Goal: Information Seeking & Learning: Learn about a topic

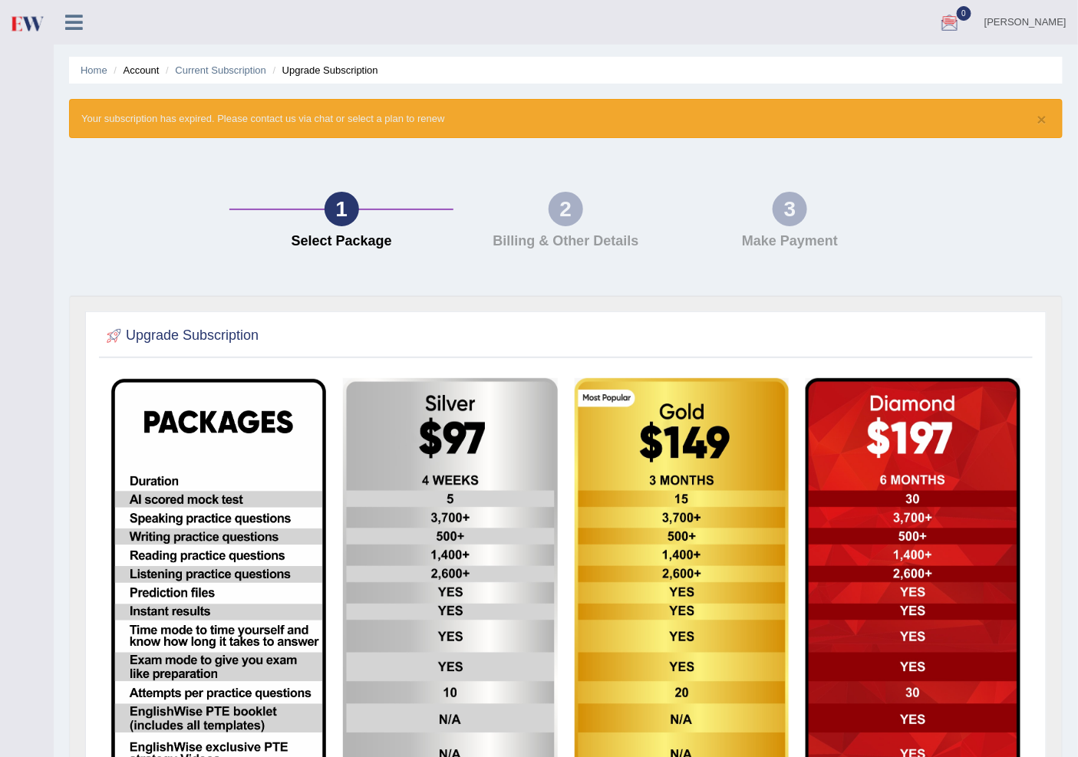
click at [1062, 23] on link "Sanjog" at bounding box center [1025, 20] width 105 height 40
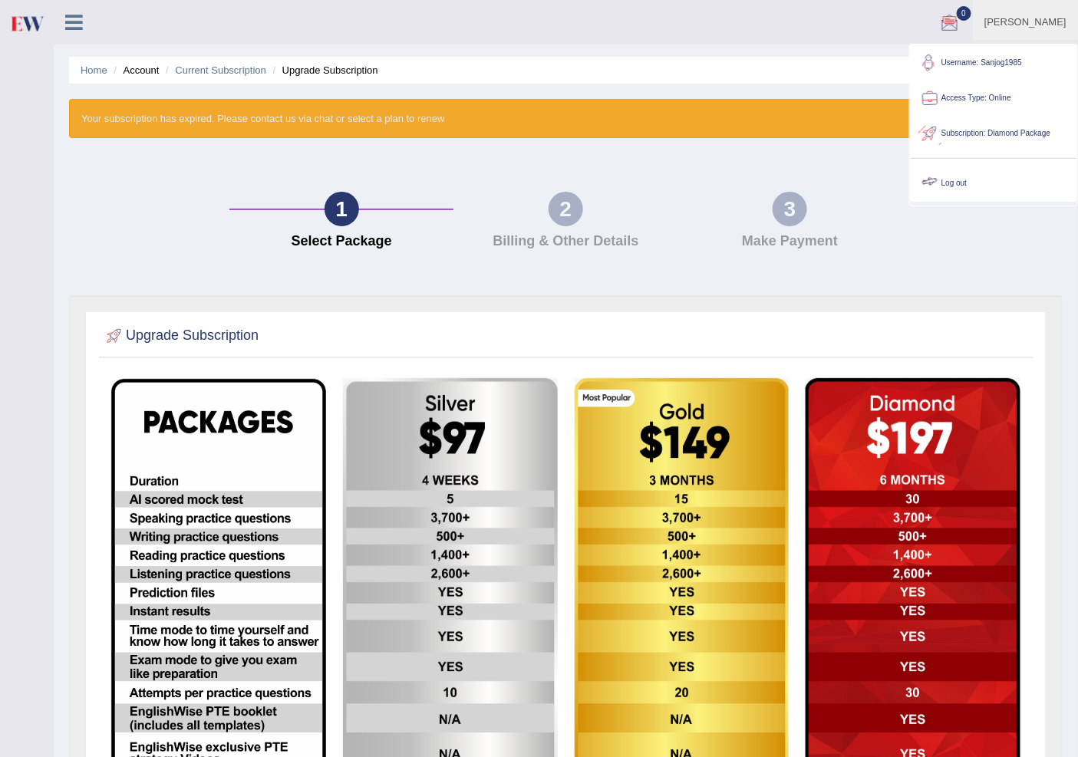
click at [990, 183] on link "Log out" at bounding box center [994, 183] width 166 height 35
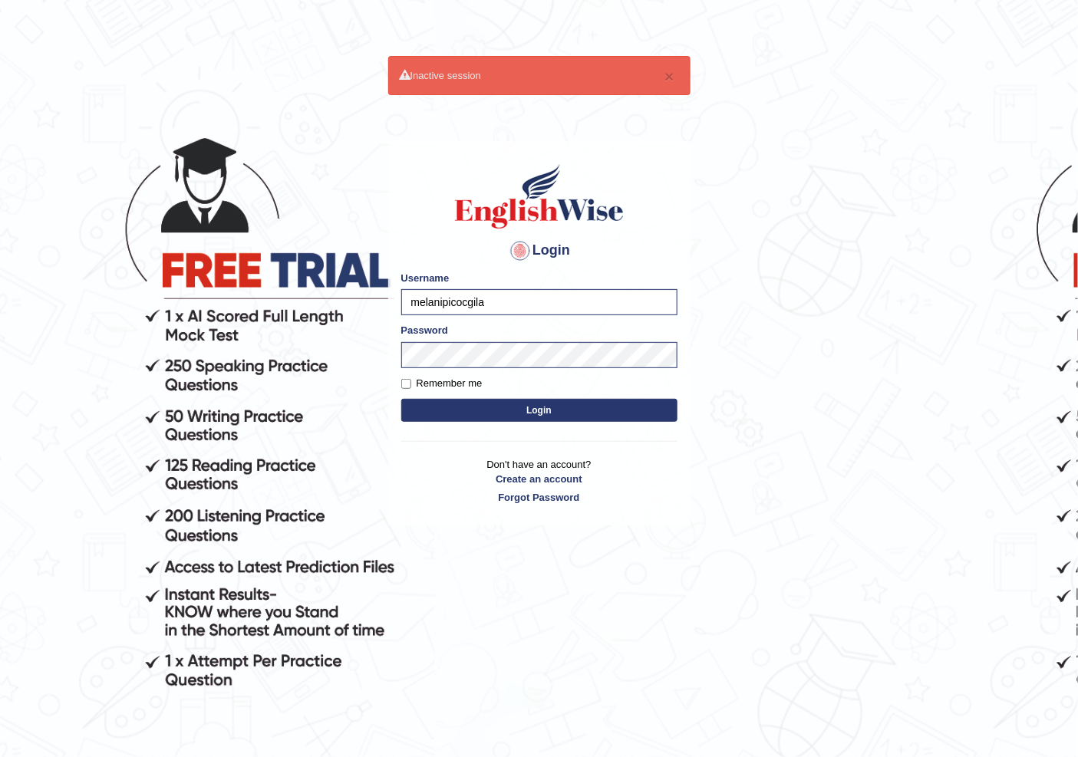
type input "melanipicocgil"
type input "gilangtoyoda"
click at [401, 399] on button "Login" at bounding box center [539, 410] width 276 height 23
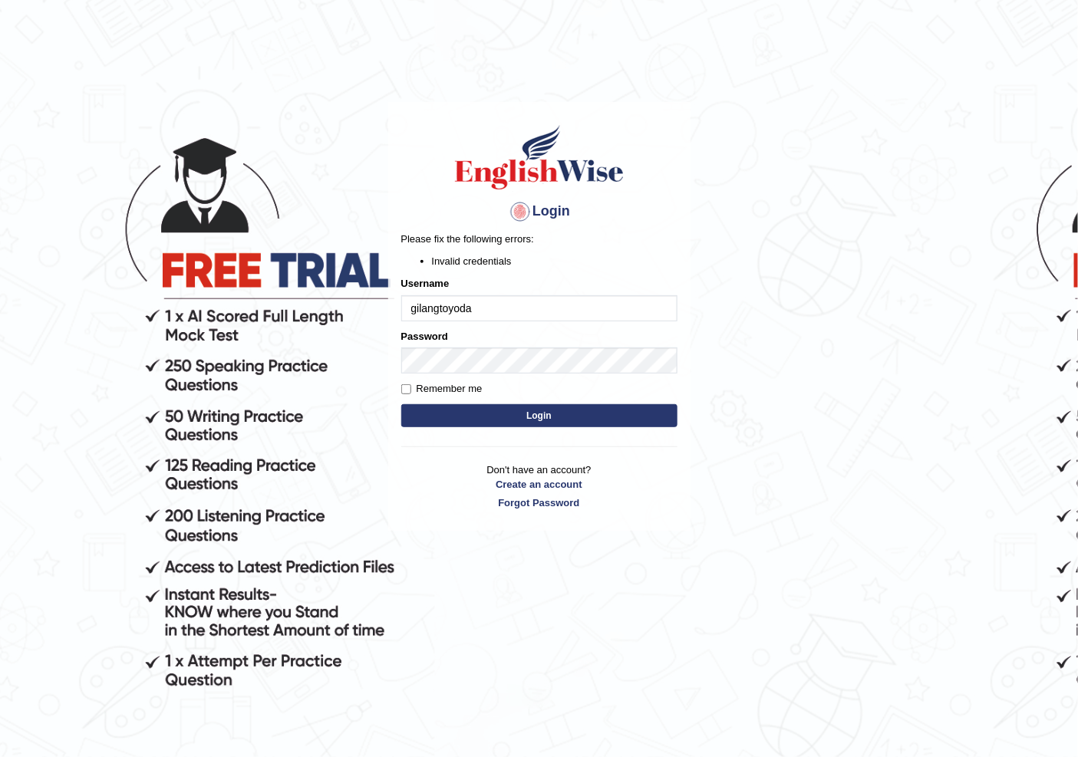
drag, startPoint x: 907, startPoint y: 146, endPoint x: 865, endPoint y: 170, distance: 48.2
click at [907, 146] on body "Login Please fix the following errors: Invalid credentials Username gilangtoyod…" at bounding box center [539, 432] width 1078 height 757
click at [522, 413] on button "Login" at bounding box center [539, 415] width 276 height 23
click at [527, 411] on button "Login" at bounding box center [539, 415] width 276 height 23
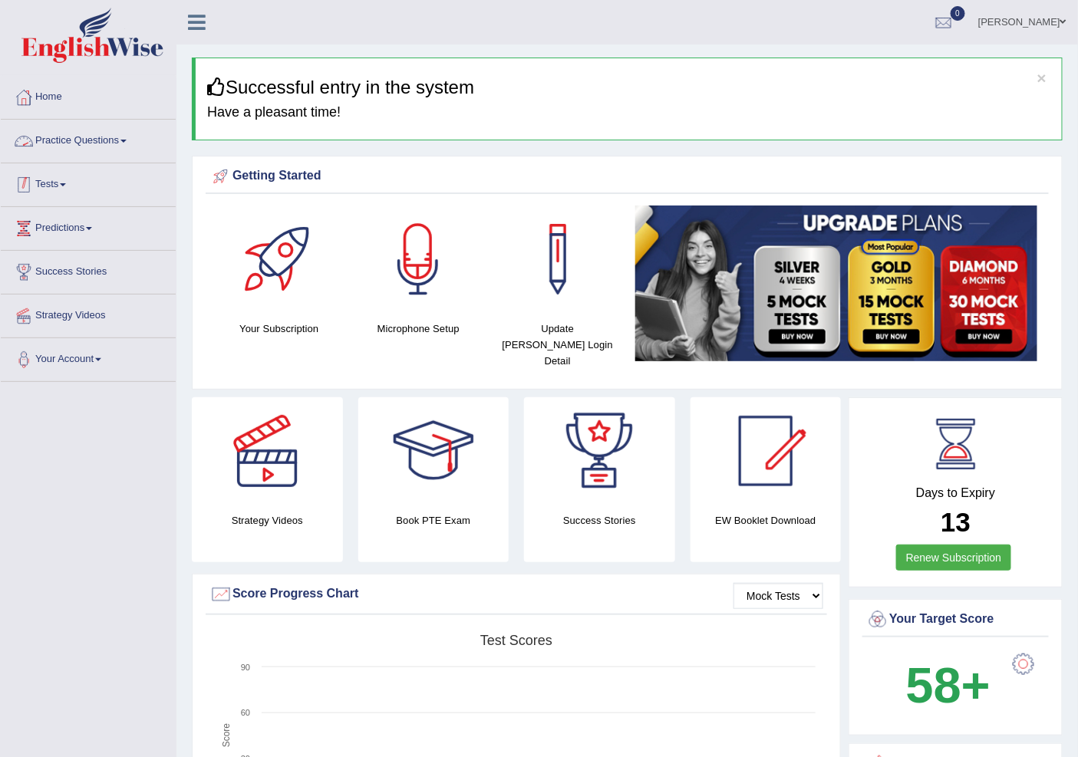
click at [57, 133] on link "Practice Questions" at bounding box center [88, 139] width 175 height 38
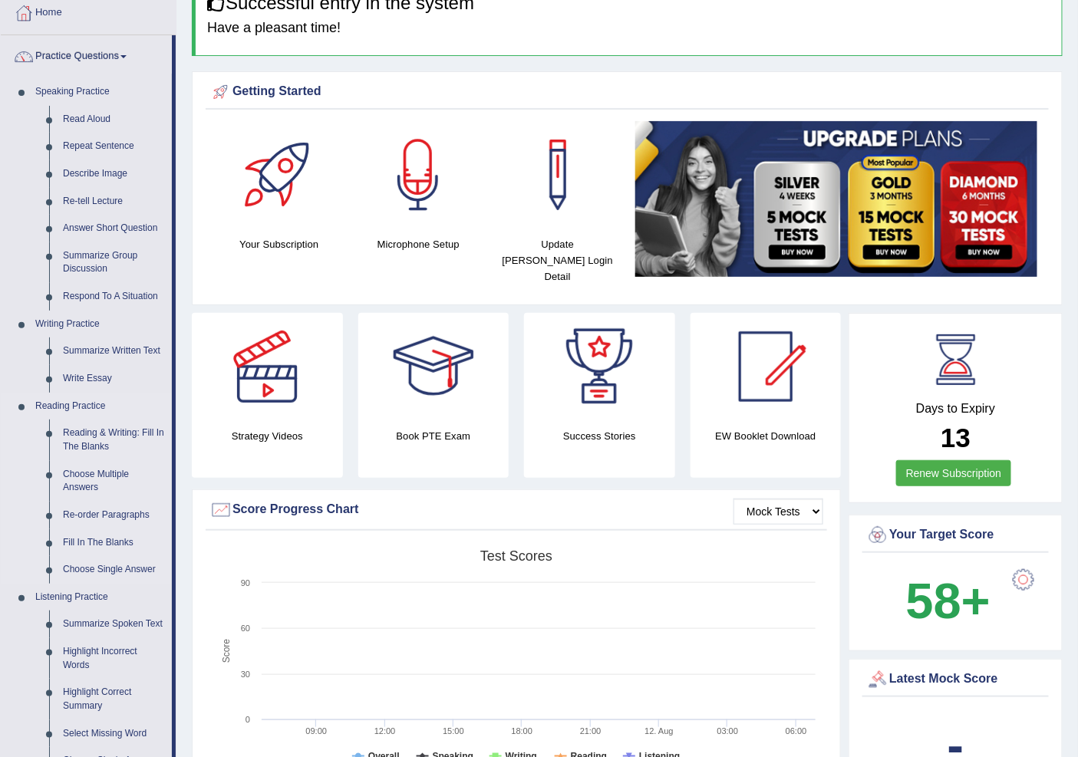
scroll to position [85, 0]
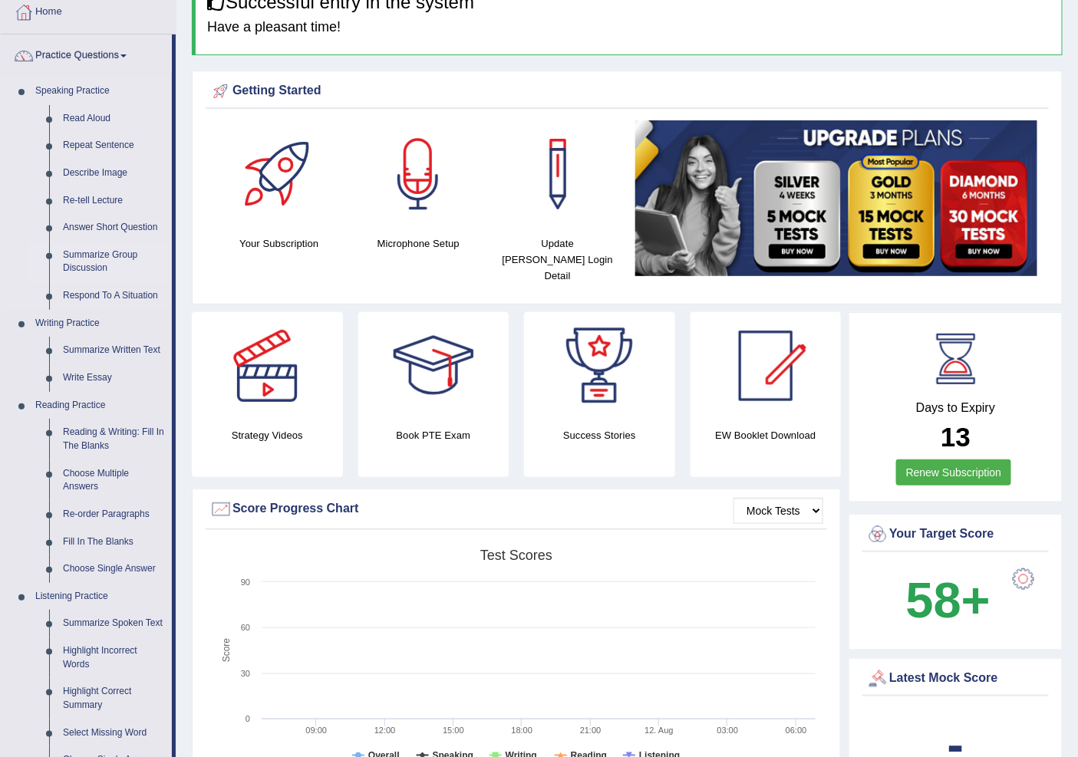
click at [102, 255] on link "Summarize Group Discussion" at bounding box center [114, 262] width 116 height 41
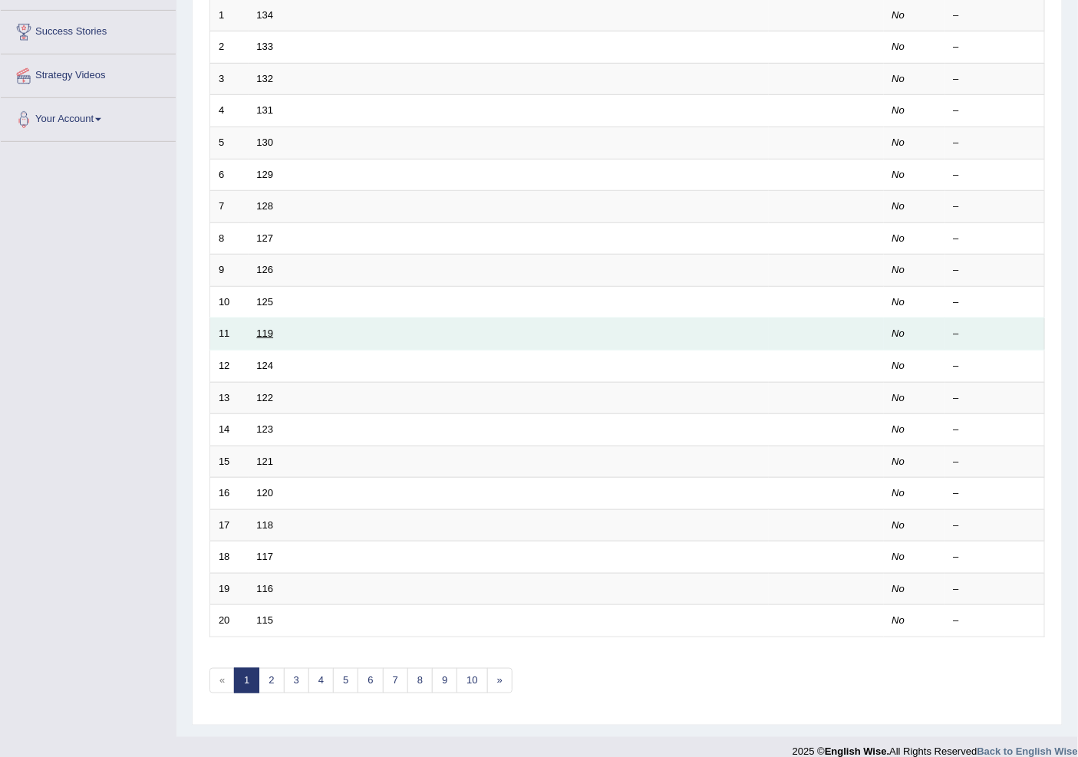
scroll to position [258, 0]
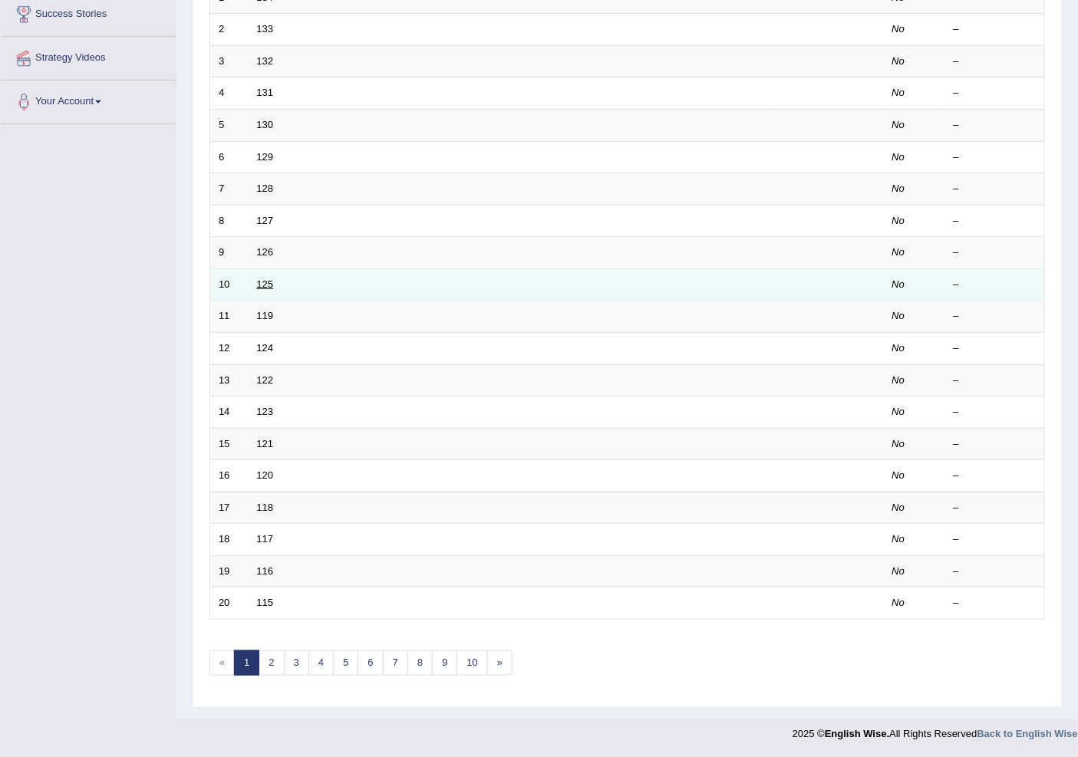
click at [269, 282] on link "125" at bounding box center [265, 284] width 17 height 12
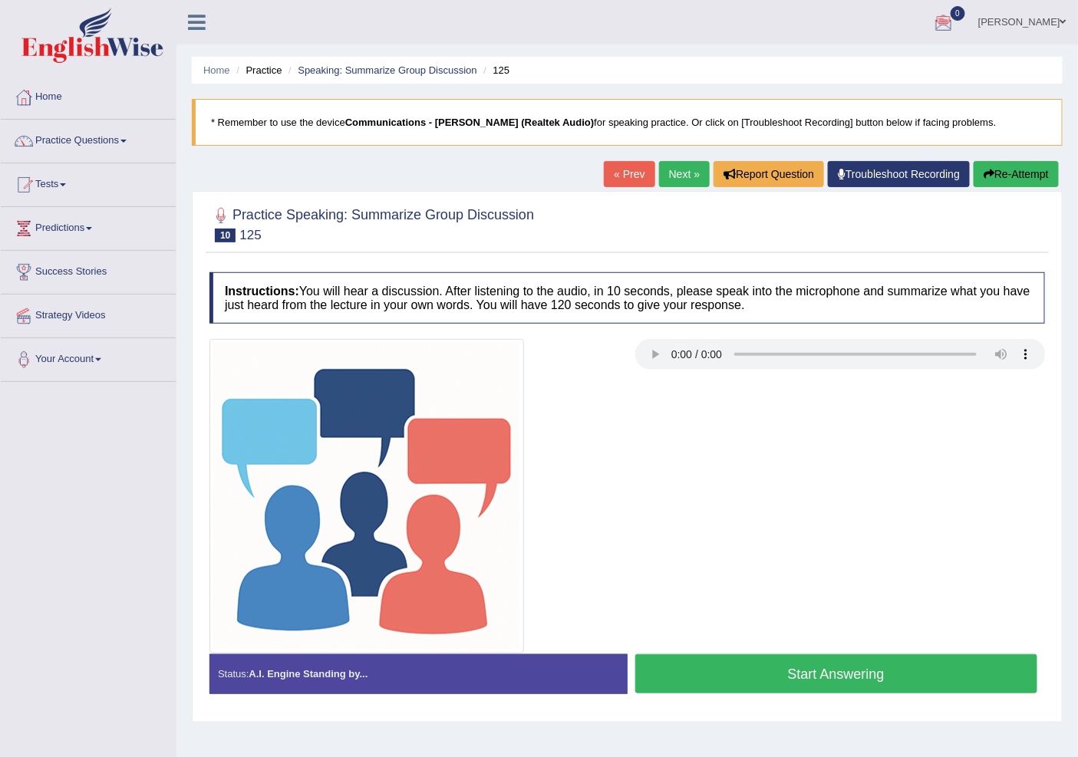
click at [670, 166] on link "Next »" at bounding box center [684, 174] width 51 height 26
click at [673, 167] on link "Next »" at bounding box center [684, 174] width 51 height 26
